Goal: Information Seeking & Learning: Learn about a topic

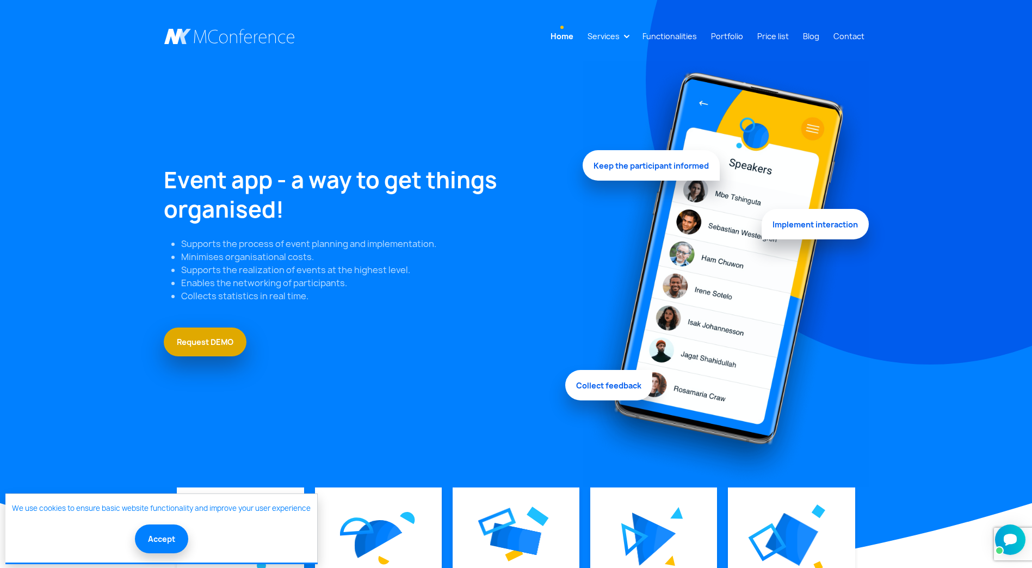
click at [205, 345] on link "Request DEMO" at bounding box center [205, 341] width 83 height 29
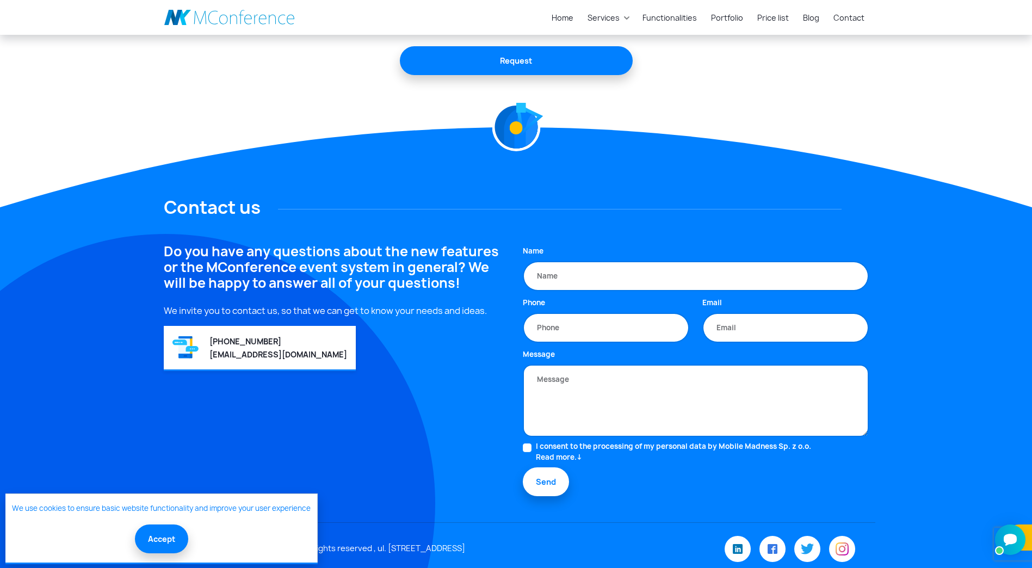
scroll to position [468, 0]
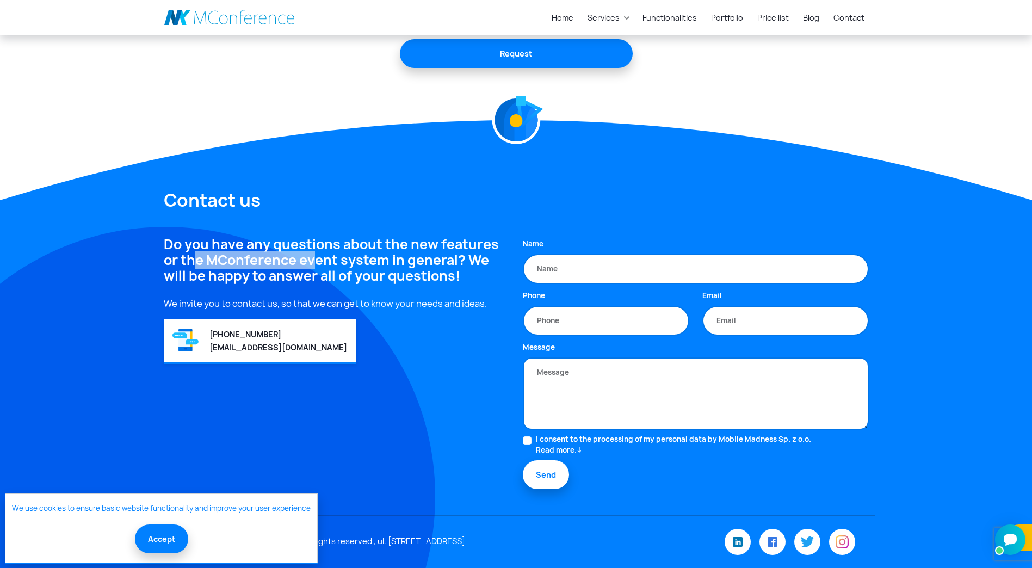
drag, startPoint x: 194, startPoint y: 264, endPoint x: 313, endPoint y: 265, distance: 118.6
click at [313, 265] on h4 "Do you have any questions about the new features or the MConference event syste…" at bounding box center [337, 260] width 346 height 47
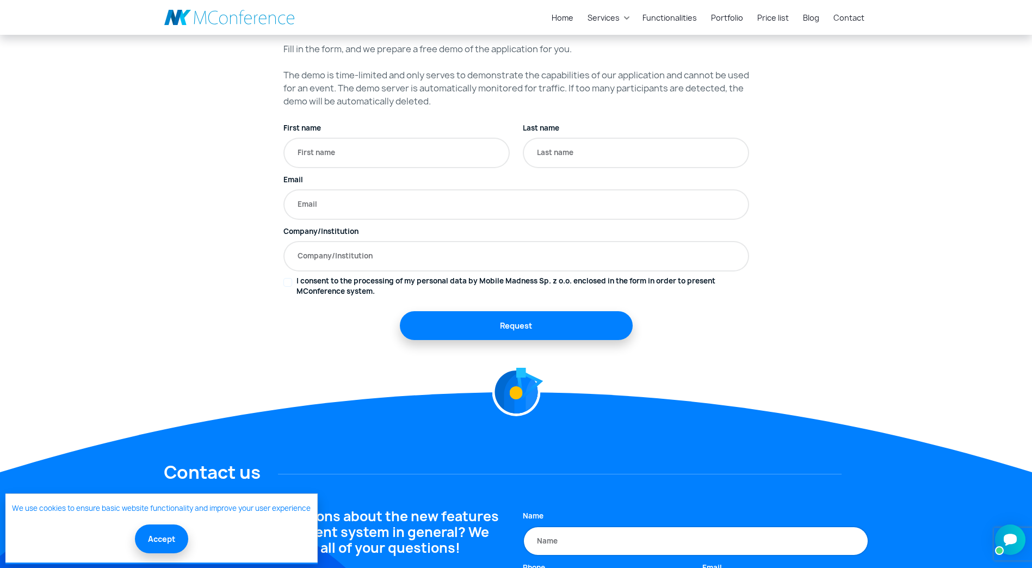
scroll to position [0, 0]
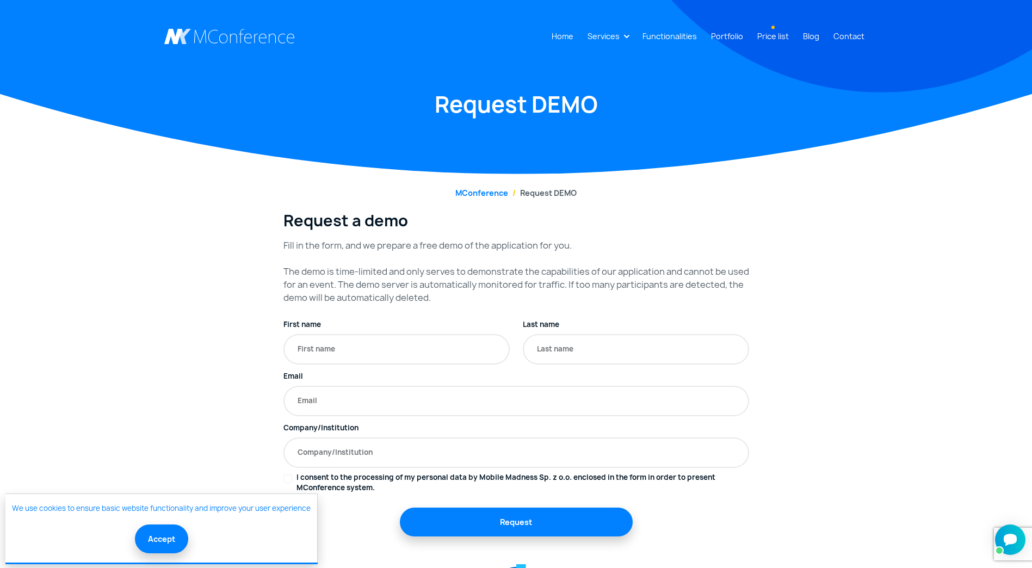
click at [775, 30] on link "Price list" at bounding box center [773, 36] width 40 height 20
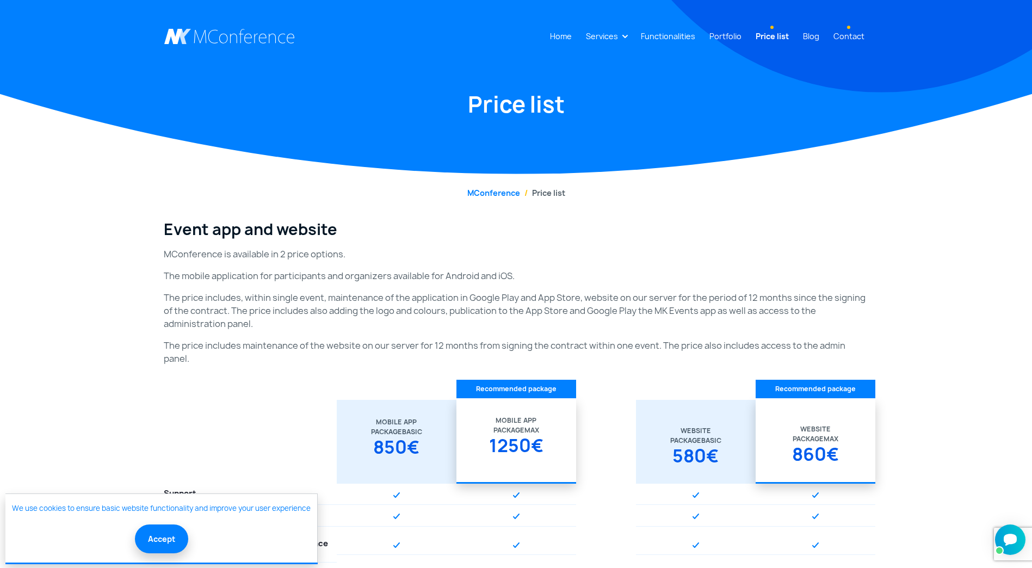
click at [862, 38] on link "Contact" at bounding box center [849, 36] width 40 height 20
click at [501, 194] on link "MConference" at bounding box center [493, 193] width 53 height 10
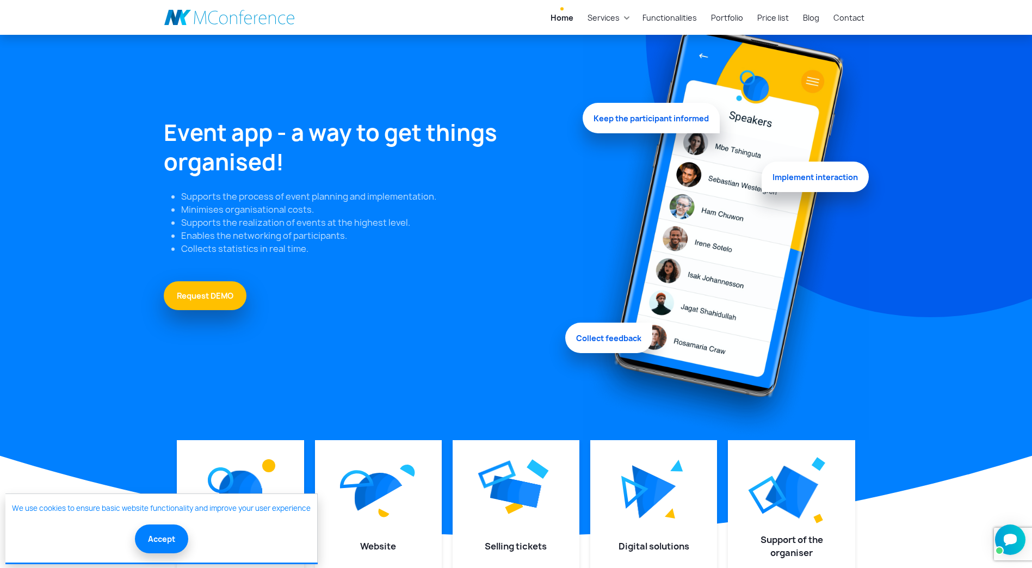
scroll to position [272, 0]
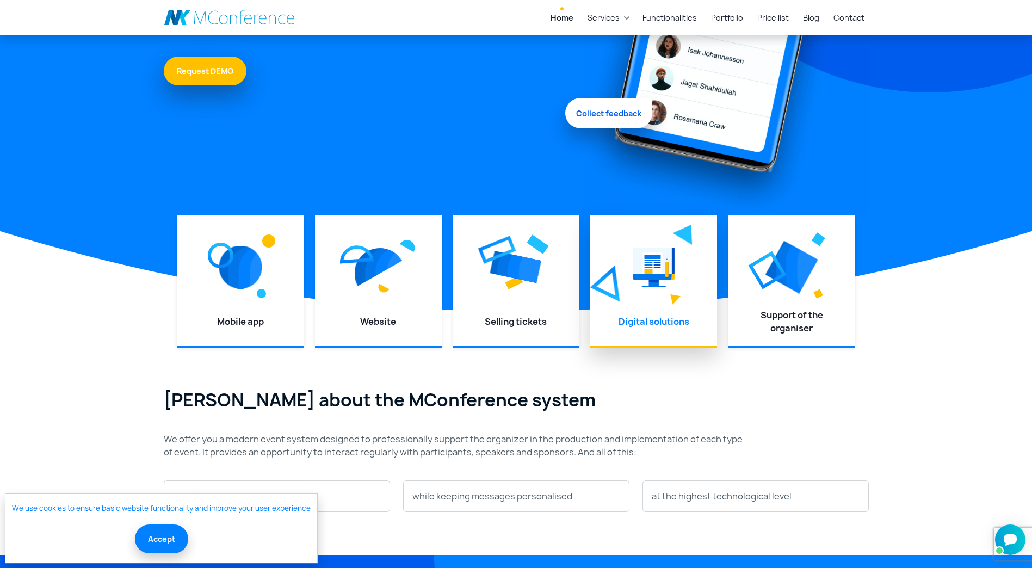
click at [620, 315] on div "Digital solutions" at bounding box center [653, 325] width 105 height 20
click at [654, 305] on div at bounding box center [653, 267] width 105 height 82
